Goal: Task Accomplishment & Management: Manage account settings

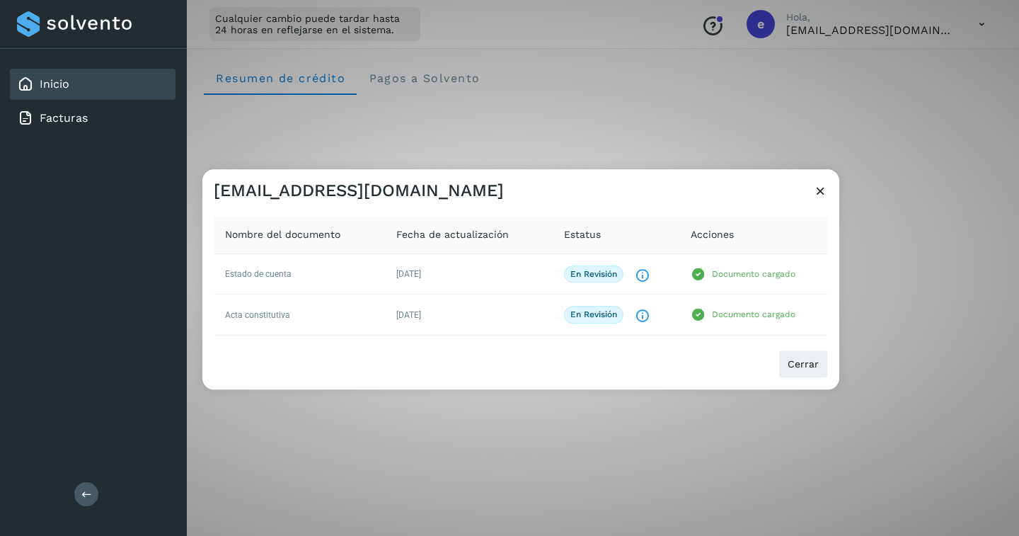
click at [816, 186] on icon at bounding box center [820, 190] width 15 height 15
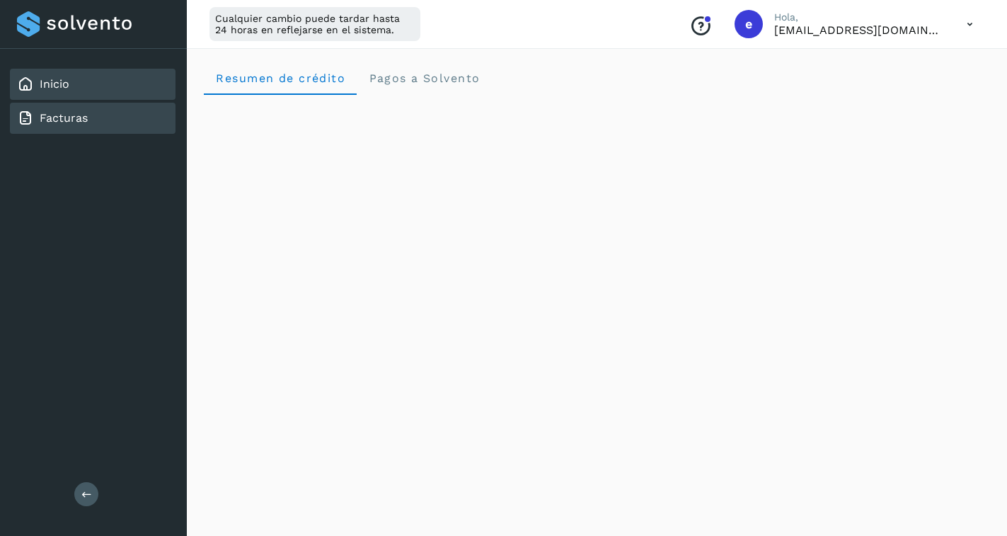
click at [85, 105] on div "Facturas" at bounding box center [93, 118] width 166 height 31
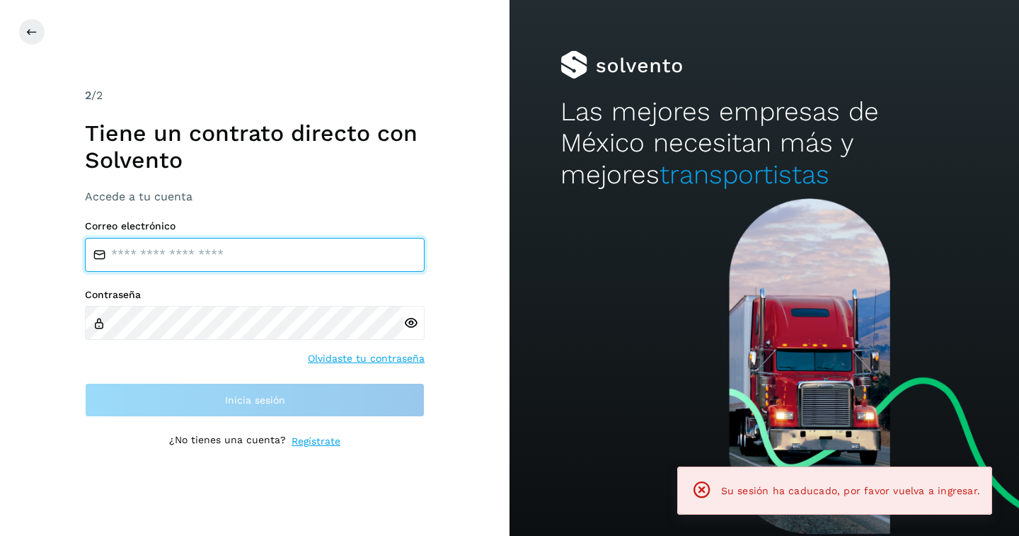
type input "**********"
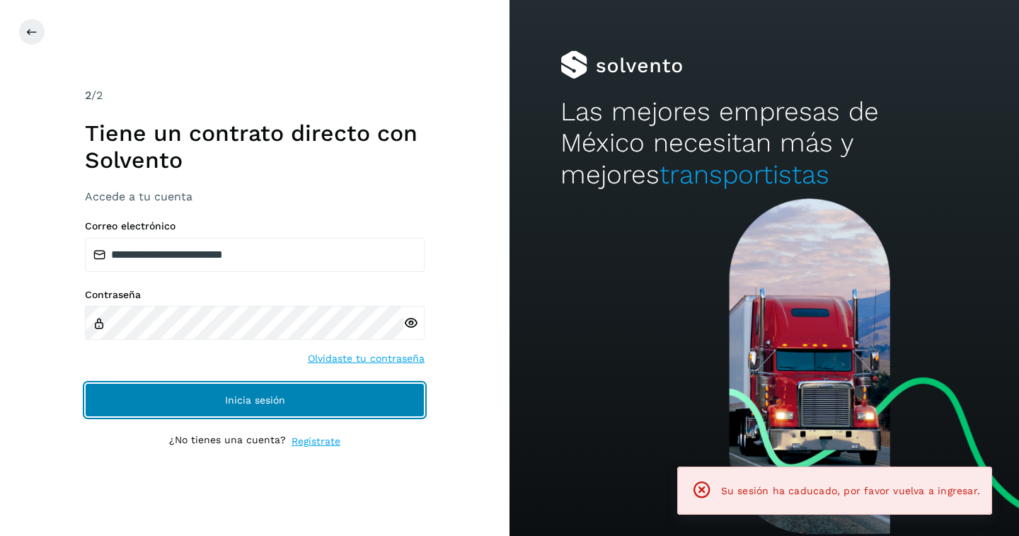
click at [248, 409] on button "Inicia sesión" at bounding box center [255, 400] width 340 height 34
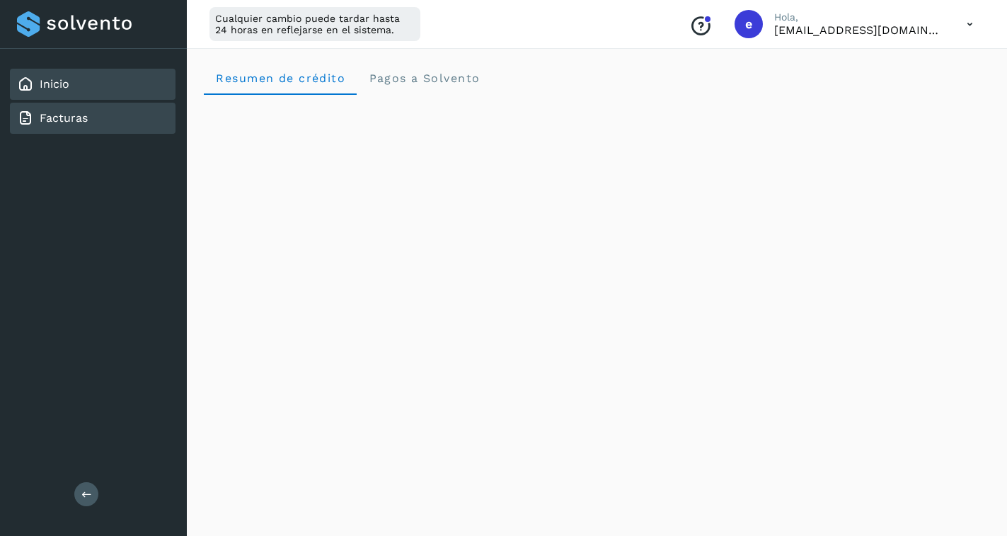
click at [76, 115] on link "Facturas" at bounding box center [64, 117] width 48 height 13
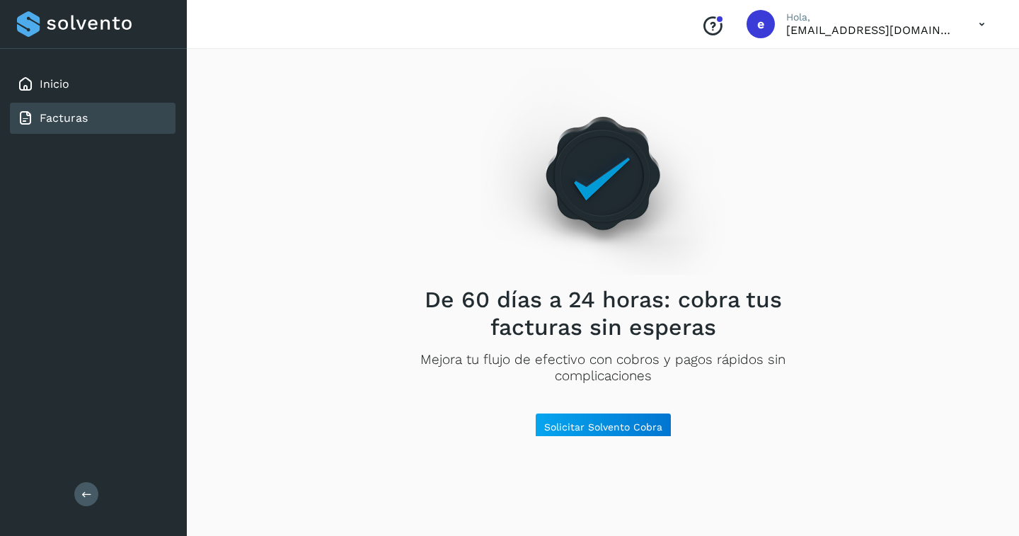
click at [980, 26] on icon at bounding box center [981, 24] width 29 height 29
click at [940, 68] on div "Documentación" at bounding box center [911, 63] width 168 height 27
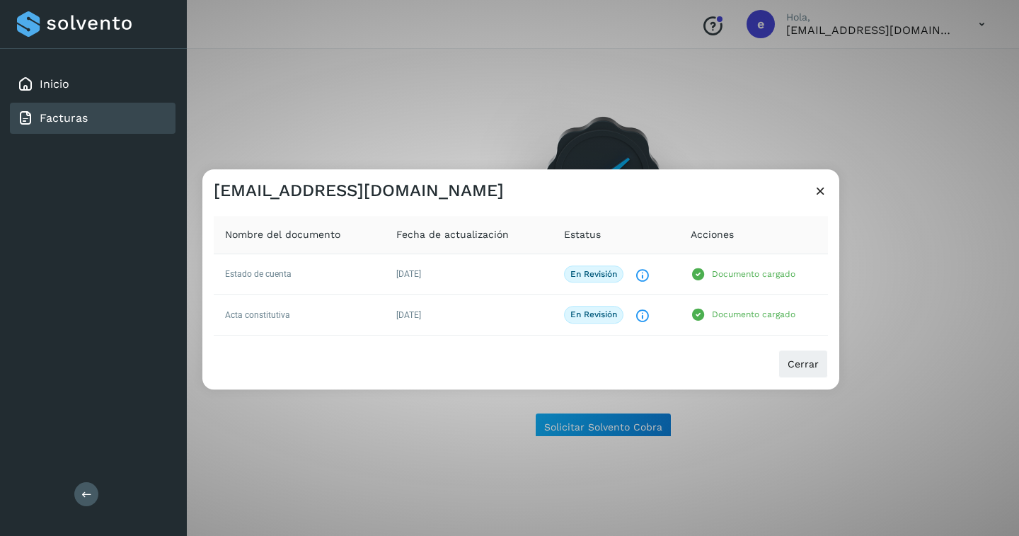
click at [825, 192] on icon at bounding box center [820, 190] width 15 height 15
